Goal: Transaction & Acquisition: Obtain resource

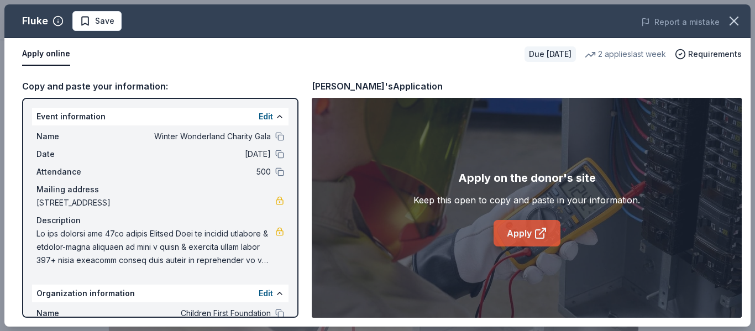
scroll to position [221, 0]
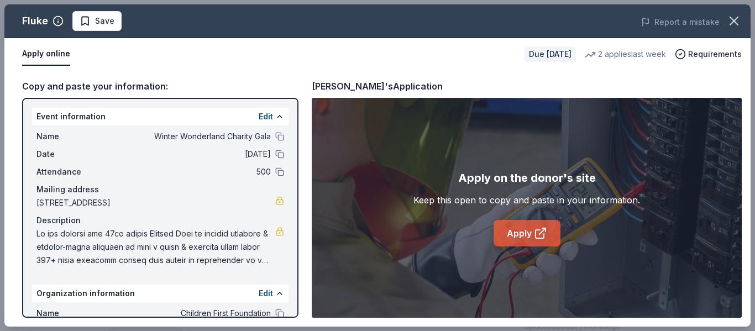
click at [522, 236] on link "Apply" at bounding box center [527, 233] width 67 height 27
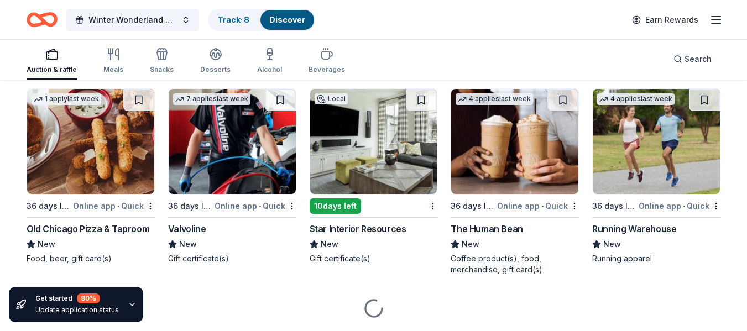
scroll to position [4570, 0]
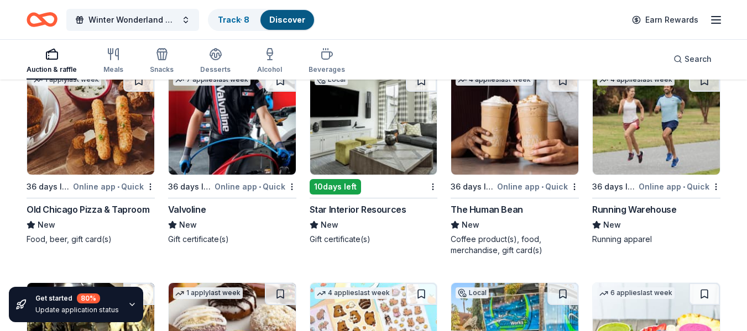
click at [215, 107] on img at bounding box center [232, 122] width 127 height 105
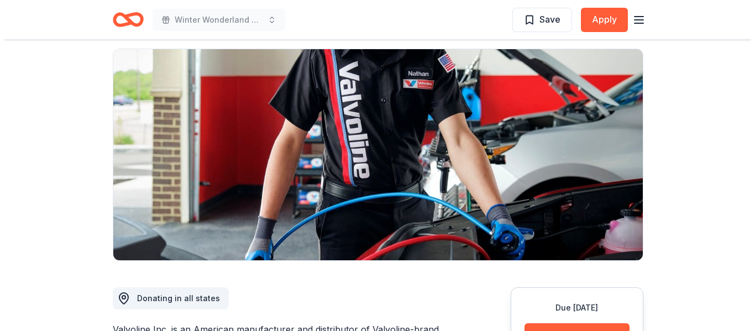
scroll to position [221, 0]
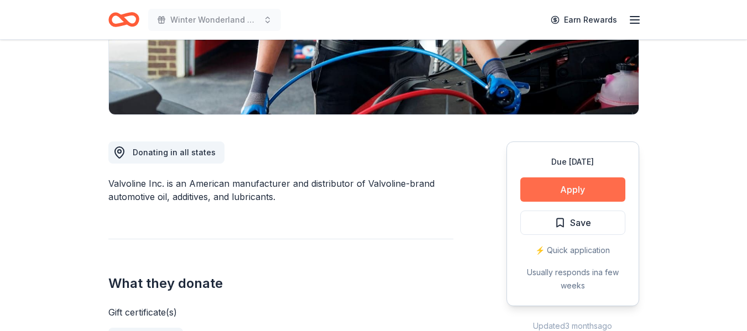
click at [597, 190] on button "Apply" at bounding box center [572, 189] width 105 height 24
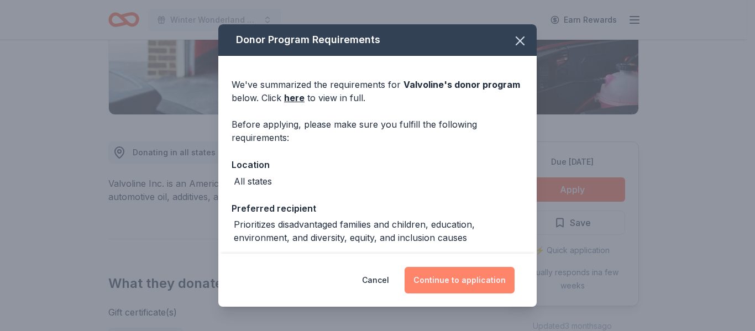
click at [440, 280] on button "Continue to application" at bounding box center [460, 280] width 110 height 27
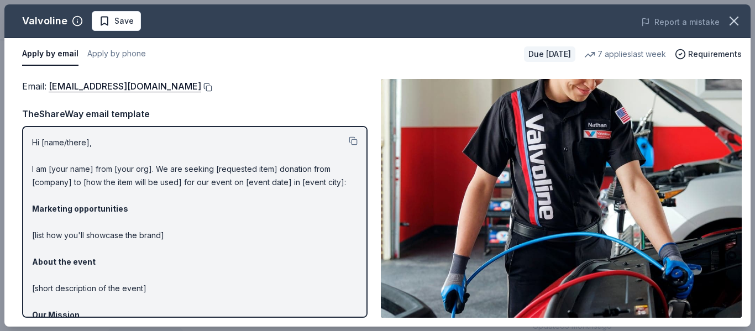
click at [201, 84] on button at bounding box center [206, 87] width 11 height 9
click at [201, 87] on button at bounding box center [206, 87] width 11 height 9
